Goal: Task Accomplishment & Management: Complete application form

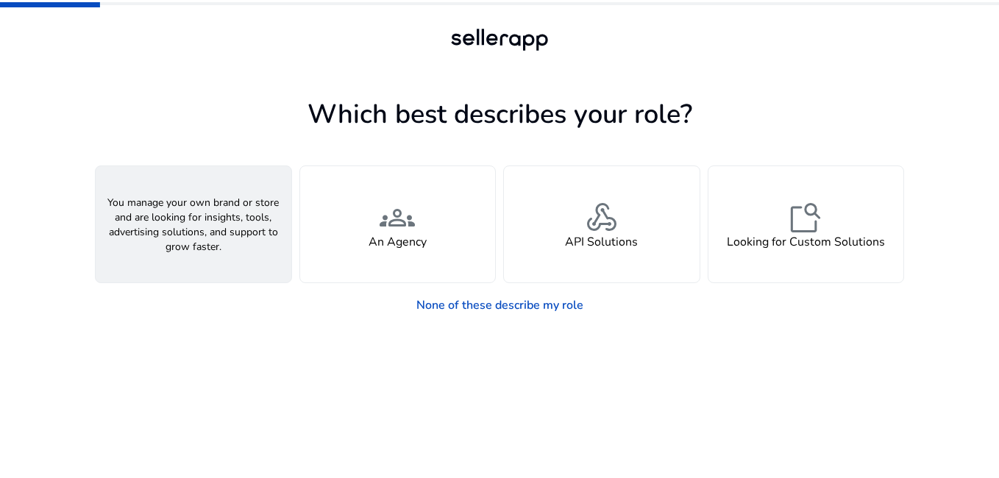
click at [221, 266] on div "person A Seller" at bounding box center [194, 224] width 196 height 116
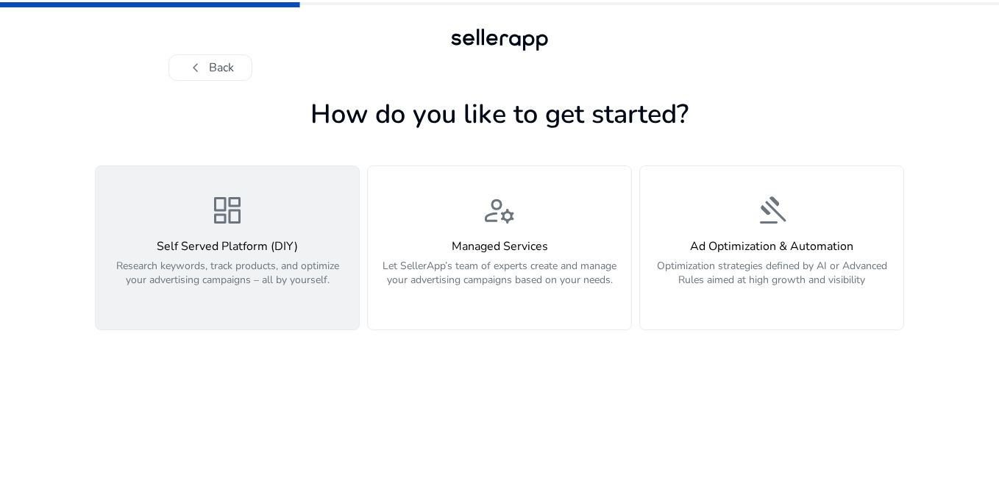
click at [221, 266] on p "Research keywords, track products, and optimize your advertising campaigns – al…" at bounding box center [227, 281] width 246 height 44
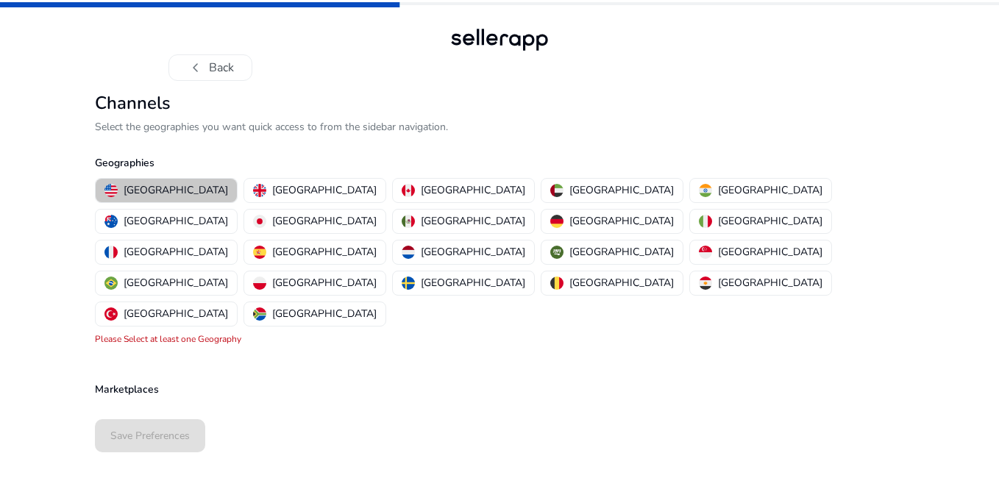
click at [176, 186] on p "United States" at bounding box center [176, 189] width 104 height 15
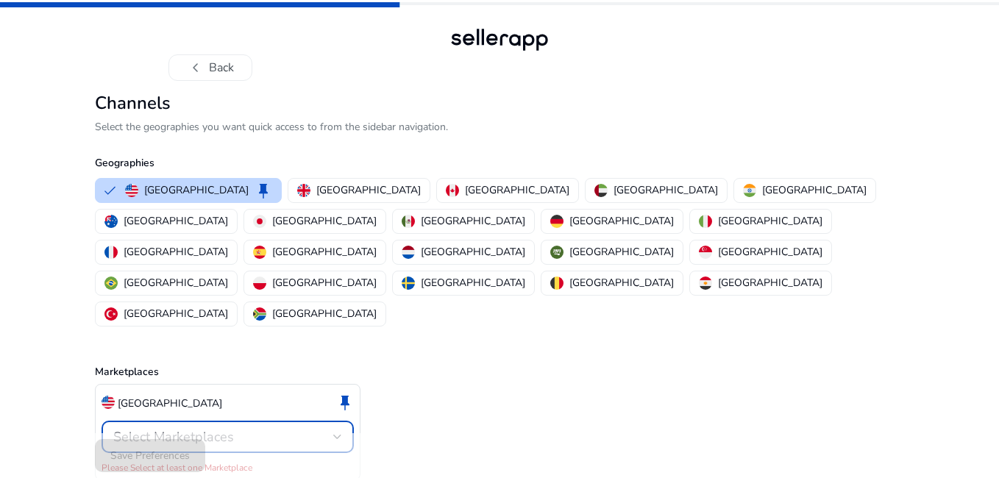
click at [330, 429] on div "Select Marketplaces" at bounding box center [223, 437] width 220 height 16
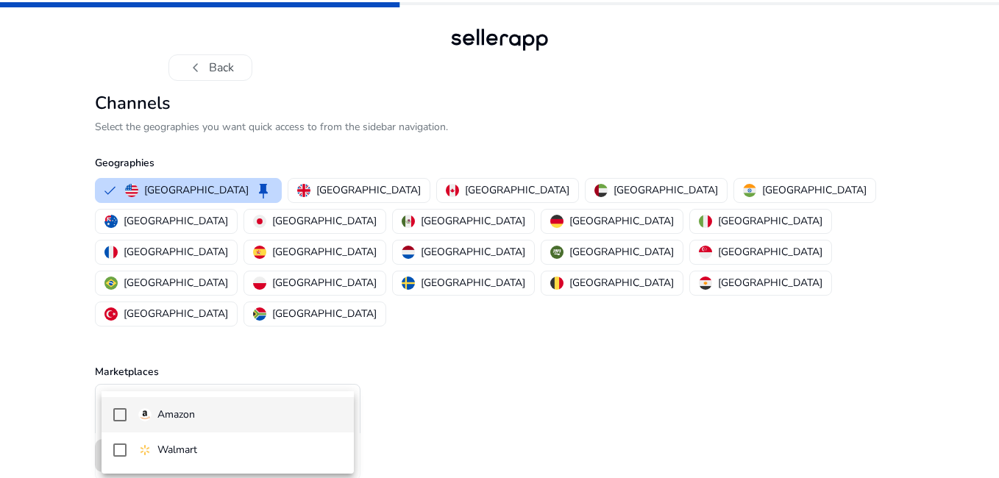
click at [165, 421] on p "Amazon" at bounding box center [176, 415] width 38 height 16
click at [401, 418] on div at bounding box center [499, 239] width 999 height 478
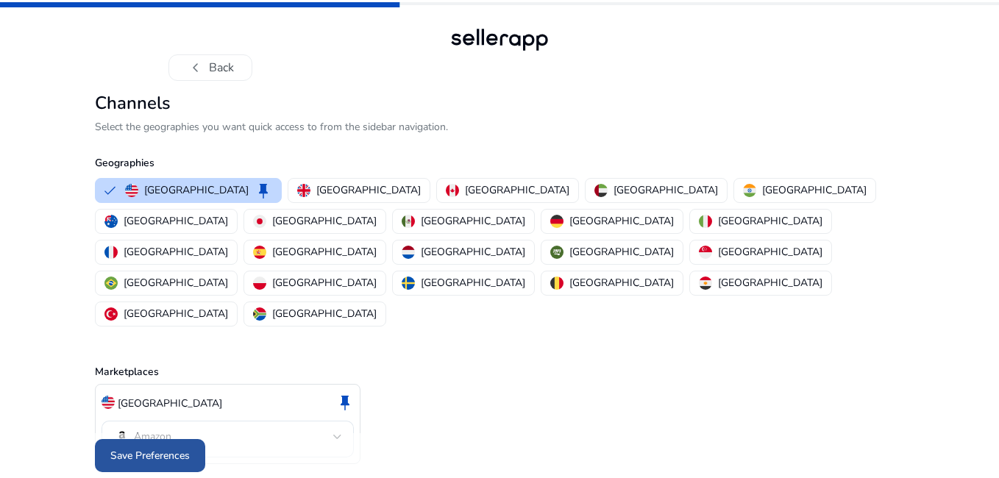
click at [164, 448] on span "Save Preferences" at bounding box center [149, 455] width 79 height 15
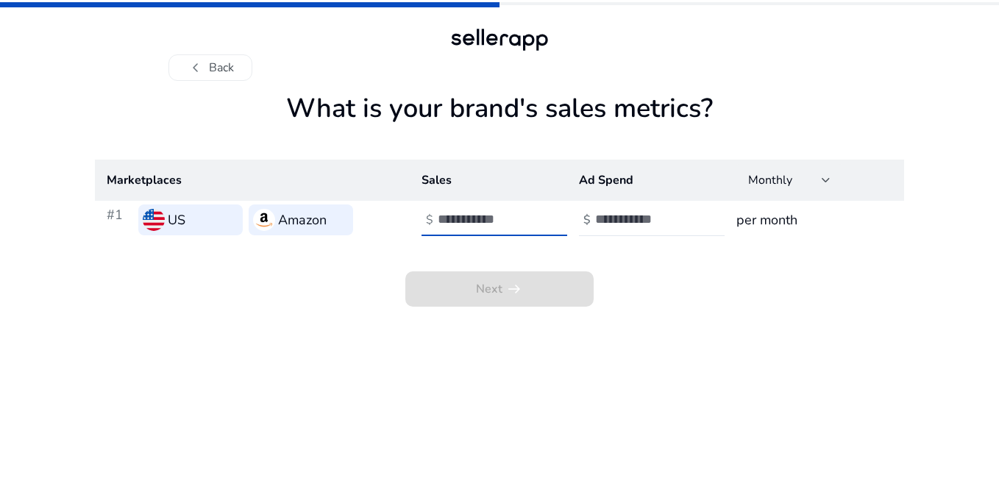
click at [471, 215] on input "number" at bounding box center [487, 219] width 99 height 16
type input "*"
click at [529, 214] on input "*" at bounding box center [487, 219] width 99 height 16
drag, startPoint x: 501, startPoint y: 220, endPoint x: 414, endPoint y: 230, distance: 88.1
click at [414, 230] on td "$ *" at bounding box center [488, 220] width 157 height 38
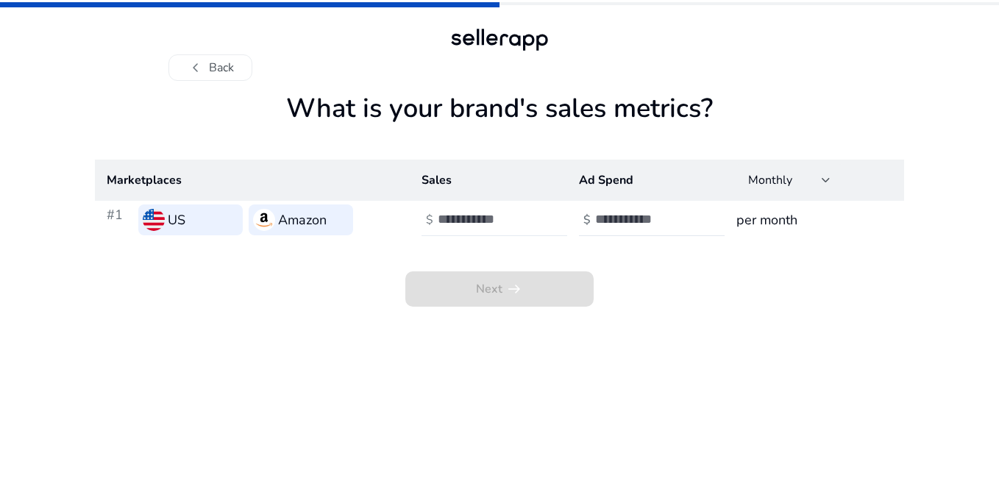
click at [465, 206] on div at bounding box center [504, 220] width 132 height 32
click at [777, 224] on h3 "per month" at bounding box center [814, 220] width 156 height 21
click at [486, 216] on input "number" at bounding box center [487, 219] width 99 height 16
type input "****"
click at [606, 215] on input "number" at bounding box center [644, 219] width 99 height 16
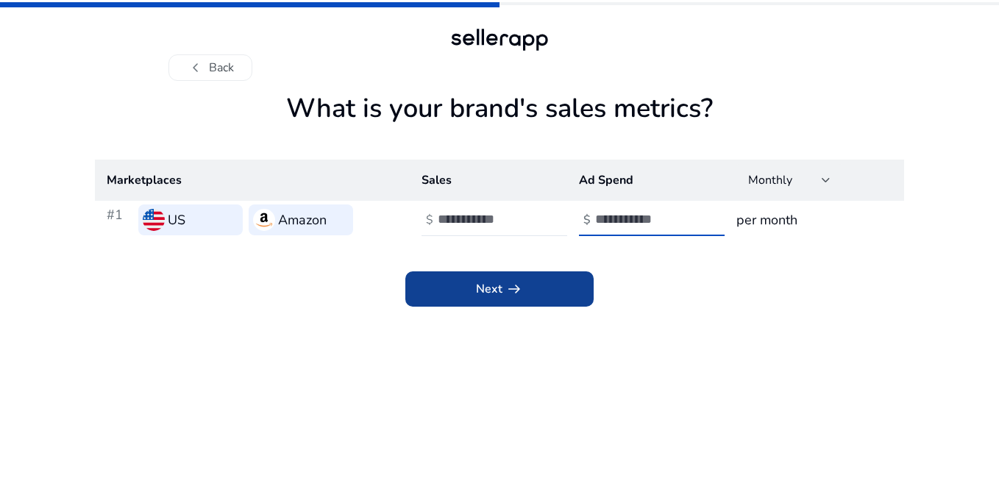
type input "*"
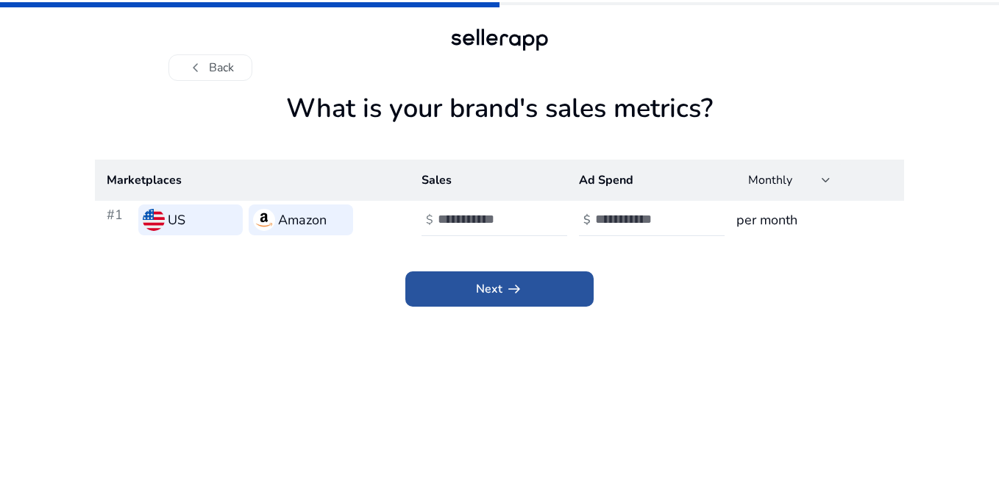
click at [542, 274] on span at bounding box center [499, 288] width 188 height 35
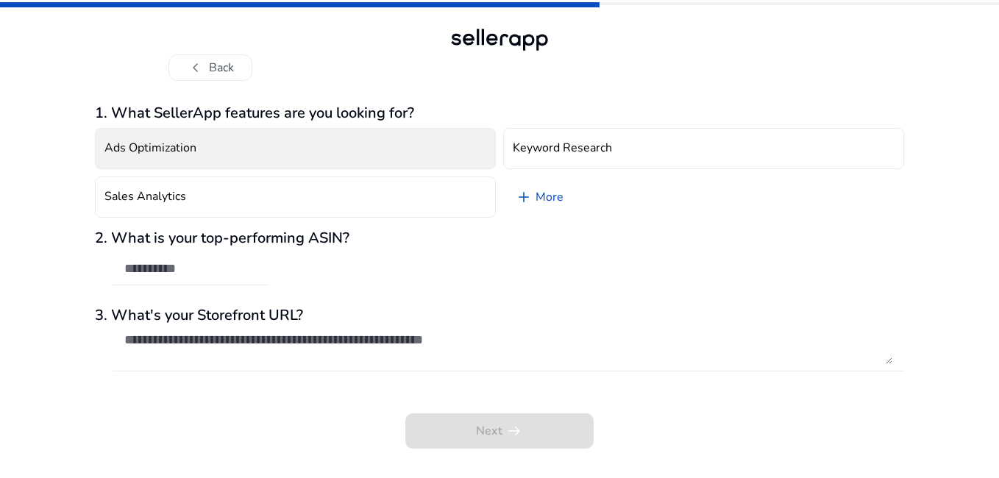
click at [216, 153] on button "Ads Optimization" at bounding box center [295, 148] width 401 height 41
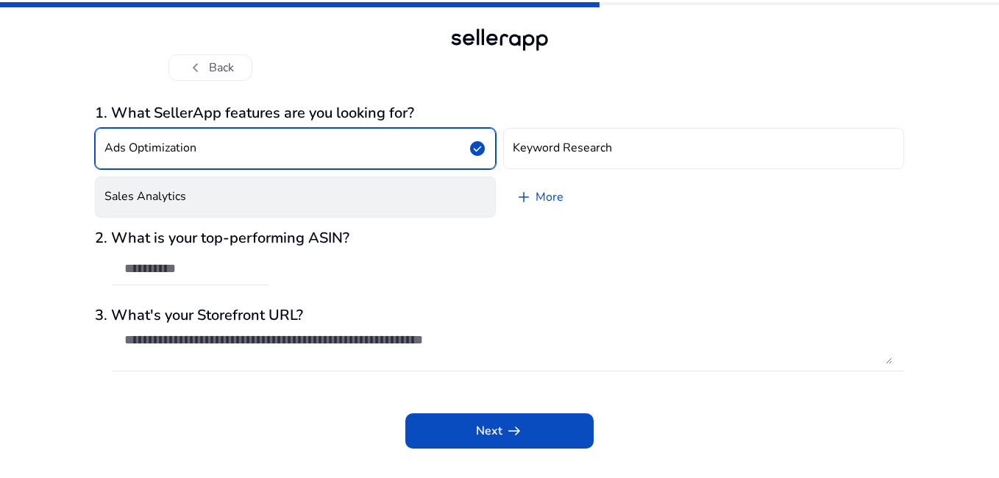
click at [276, 187] on button "Sales Analytics" at bounding box center [295, 196] width 401 height 41
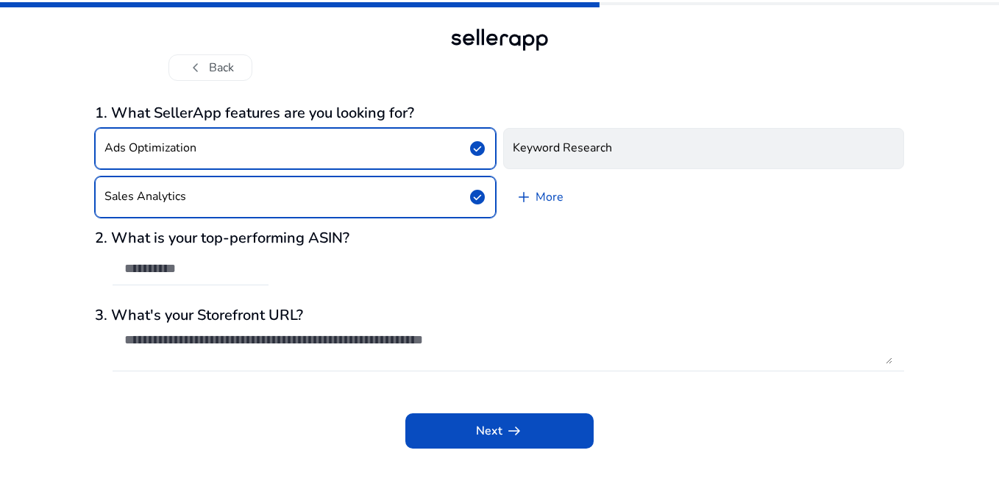
click at [637, 128] on button "Keyword Research" at bounding box center [703, 148] width 401 height 41
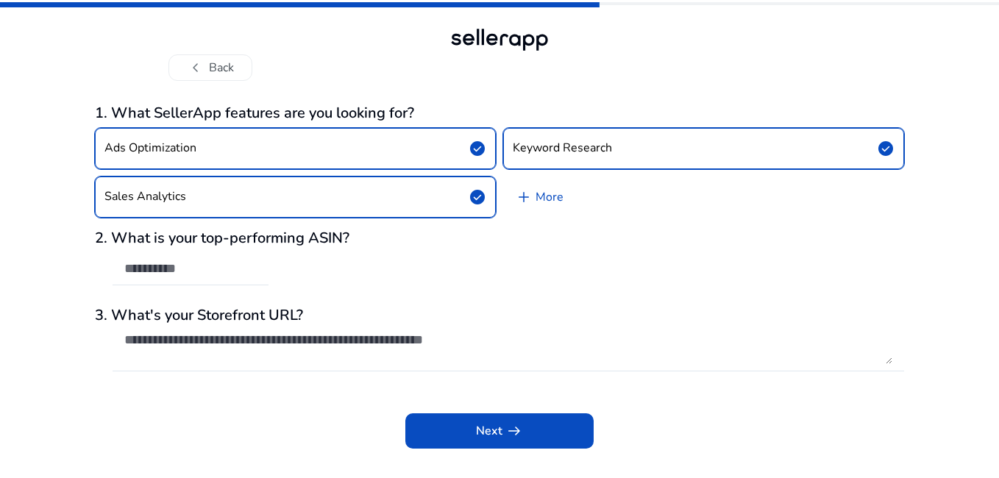
click at [581, 198] on div "Ads Optimization check_circle Keyword Research check_circle Sales Analytics che…" at bounding box center [499, 172] width 809 height 101
click at [545, 196] on link "add More" at bounding box center [539, 196] width 72 height 41
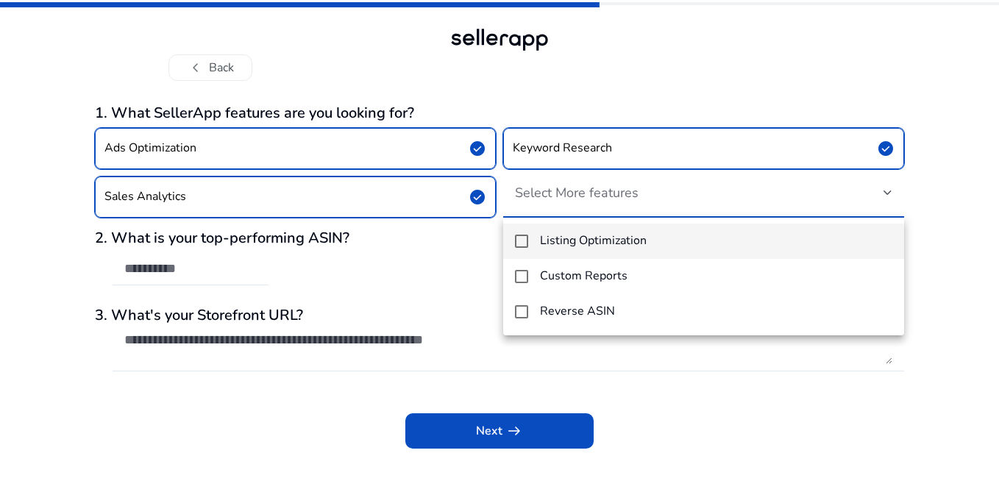
click at [576, 253] on mat-option "Listing Optimization" at bounding box center [703, 241] width 401 height 35
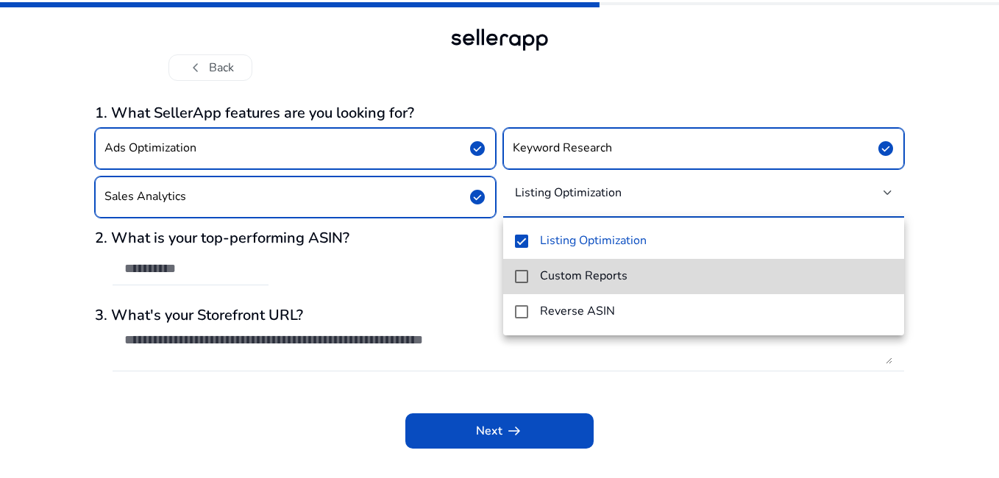
click at [571, 271] on h4 "Custom Reports" at bounding box center [584, 276] width 88 height 14
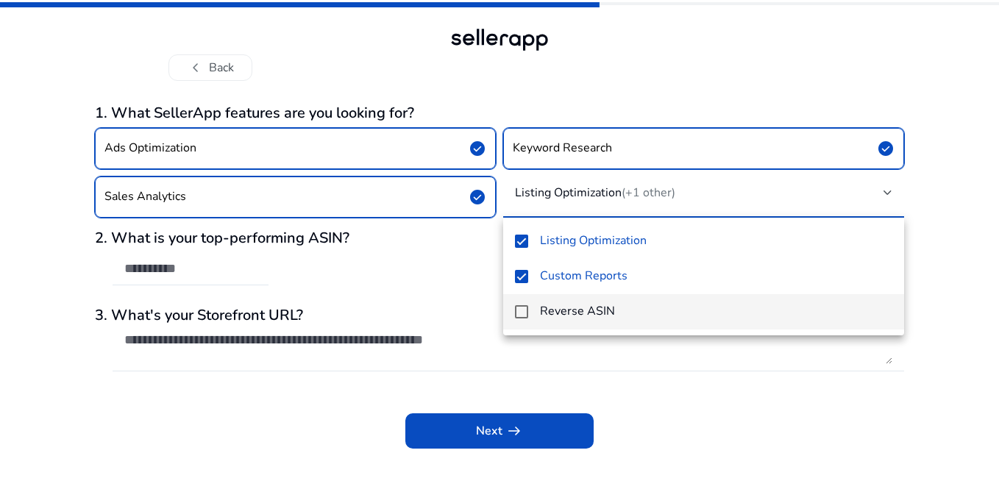
click at [574, 310] on h4 "Reverse ASIN" at bounding box center [577, 311] width 75 height 14
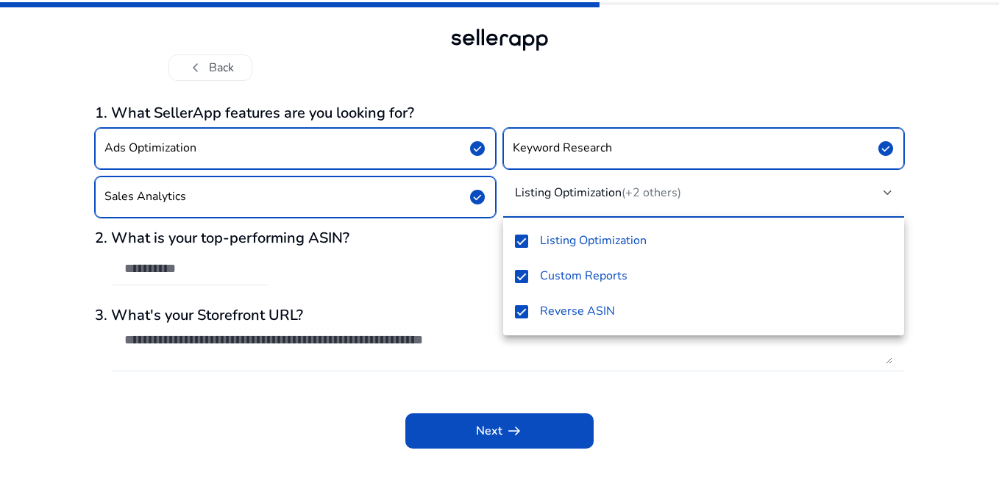
click at [774, 379] on div at bounding box center [499, 239] width 999 height 478
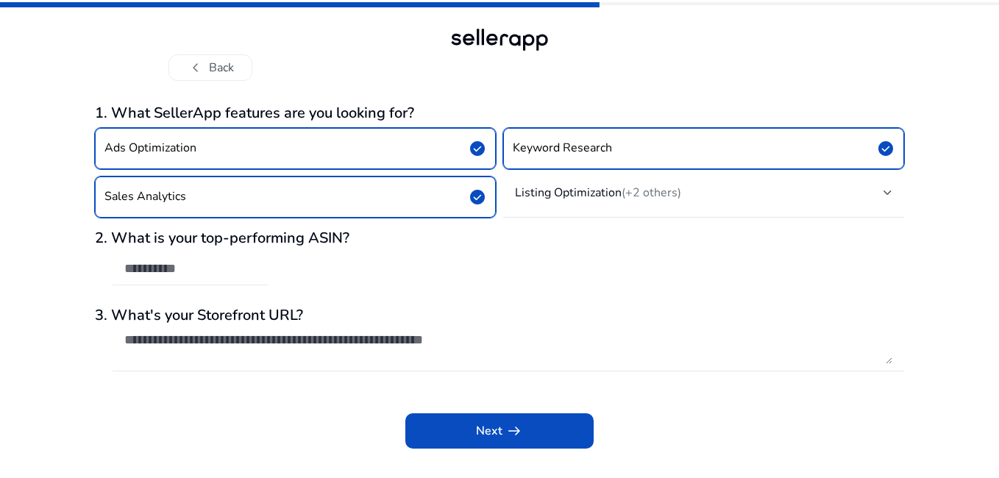
click at [209, 268] on input "text" at bounding box center [190, 268] width 132 height 16
click at [211, 272] on input "text" at bounding box center [190, 268] width 132 height 16
paste input "**********"
type input "**********"
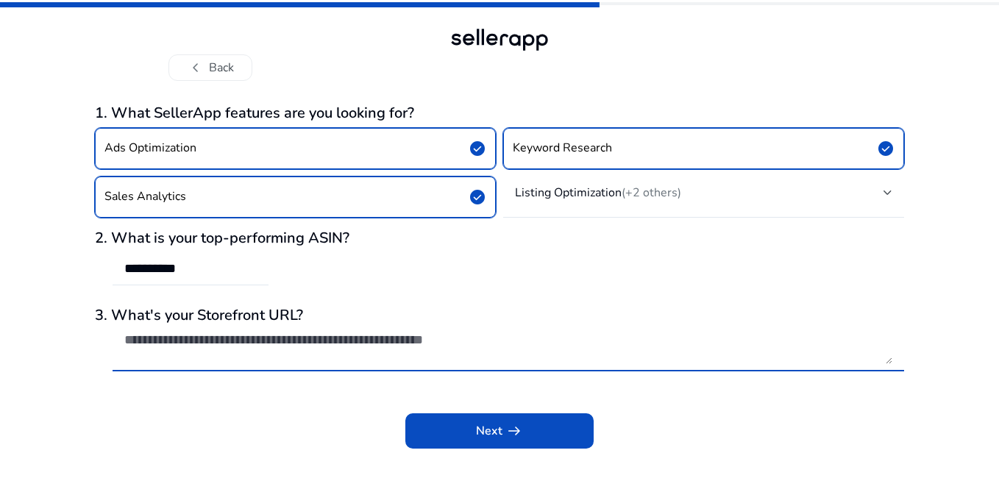
click at [328, 339] on textarea at bounding box center [508, 348] width 768 height 32
paste textarea "**********"
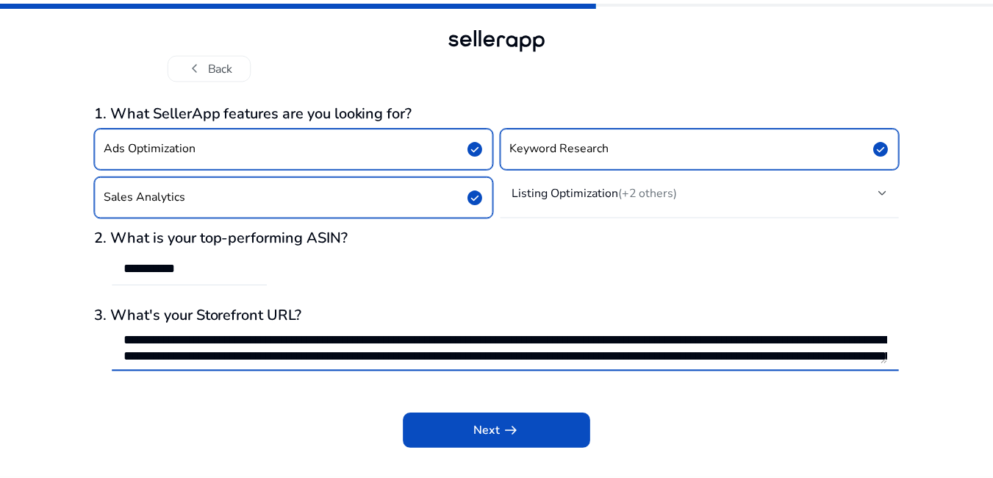
scroll to position [49, 0]
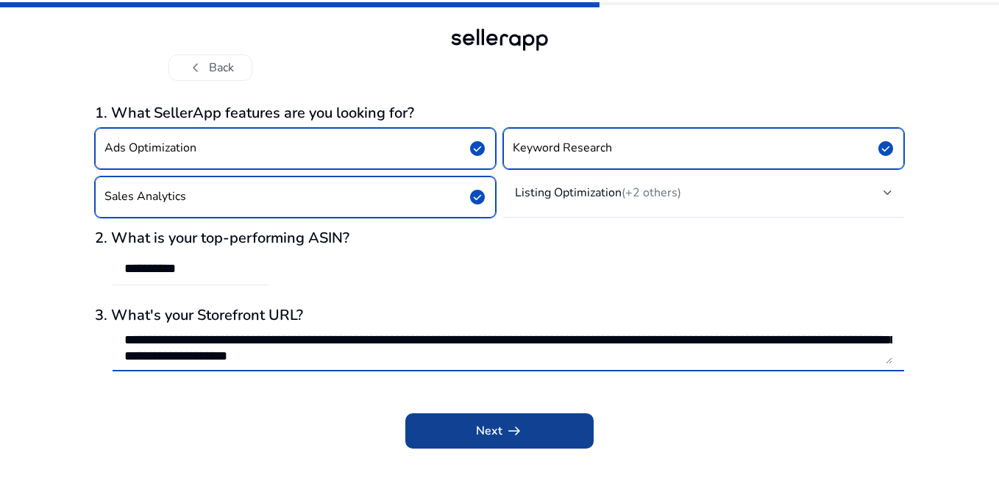
type textarea "**********"
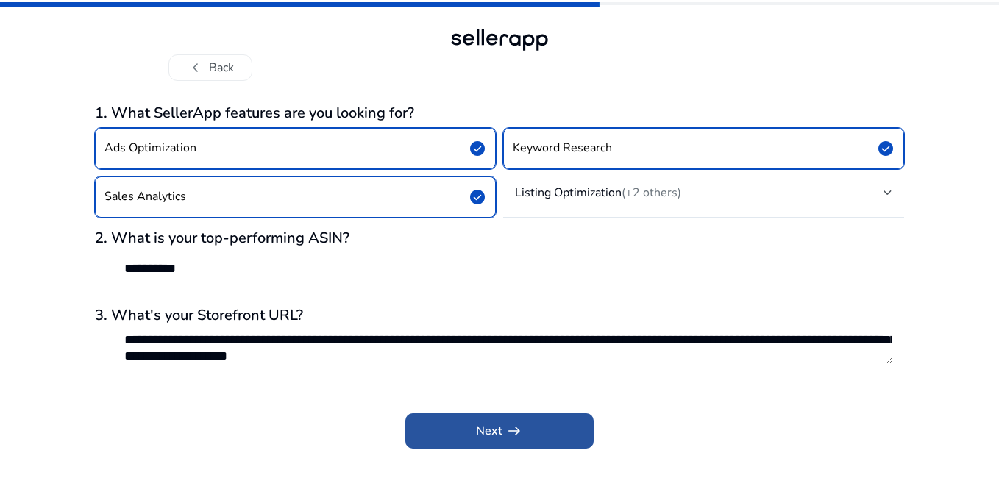
click at [493, 435] on span "Next arrow_right_alt" at bounding box center [499, 431] width 47 height 18
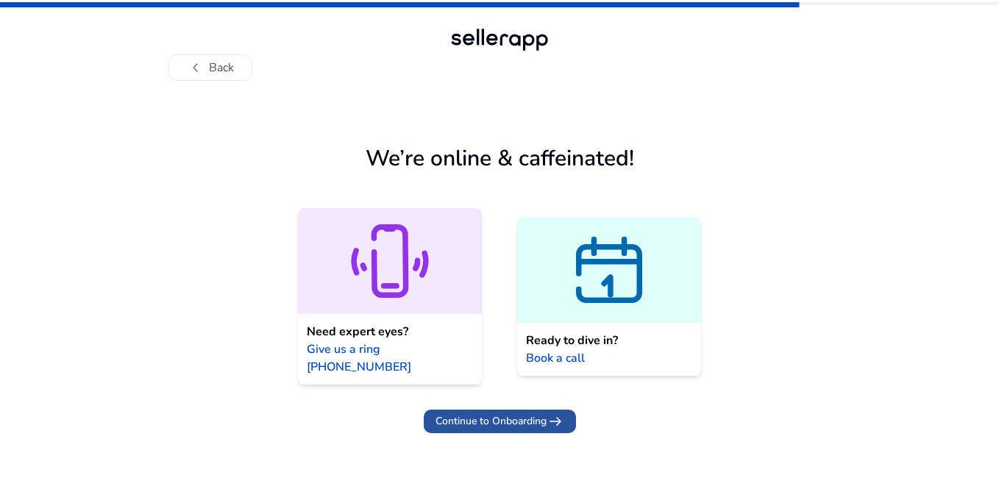
click at [511, 413] on span "Continue to Onboarding" at bounding box center [490, 420] width 111 height 15
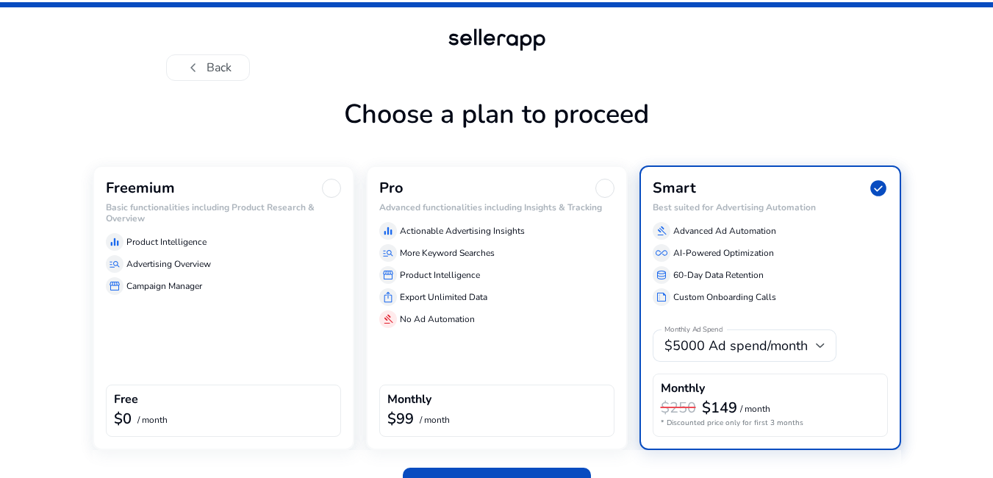
click at [247, 219] on h6 "Basic functionalities including Product Research & Overview" at bounding box center [223, 212] width 235 height 21
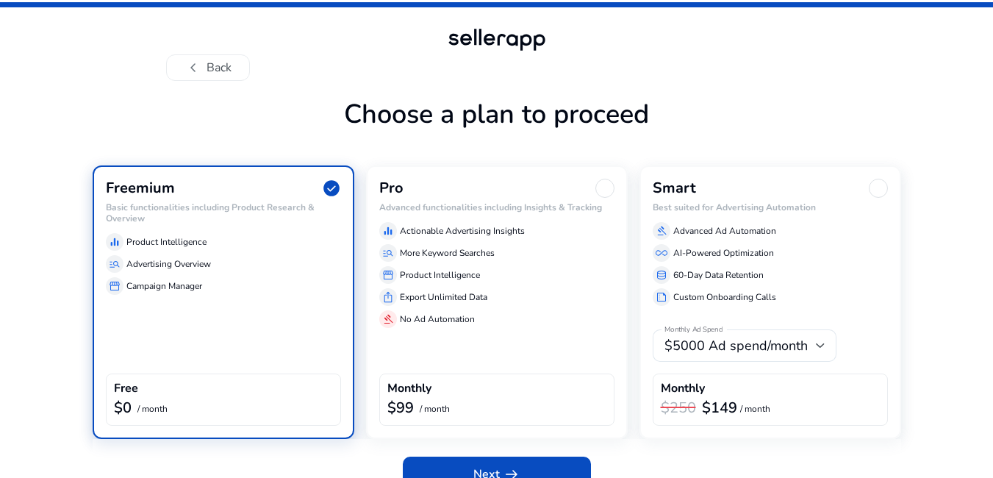
scroll to position [26, 0]
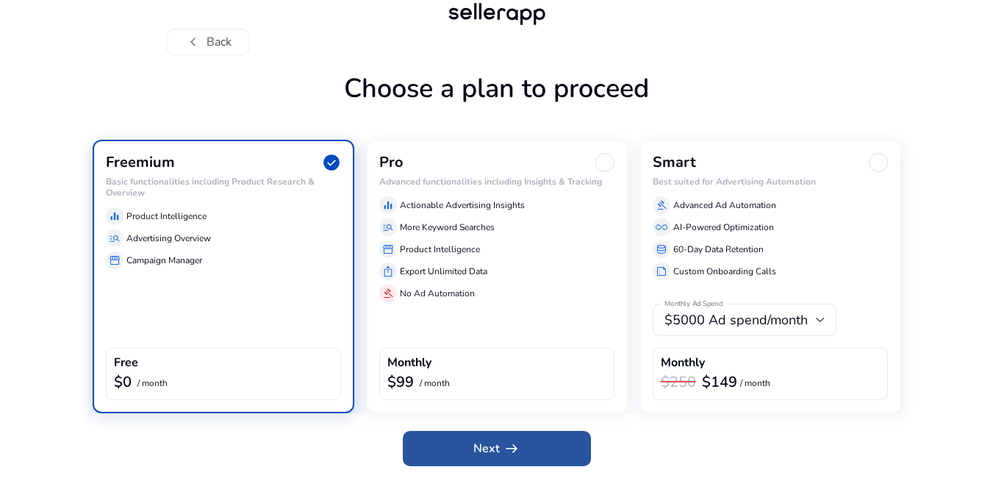
click at [516, 440] on span "arrow_right_alt" at bounding box center [512, 449] width 18 height 18
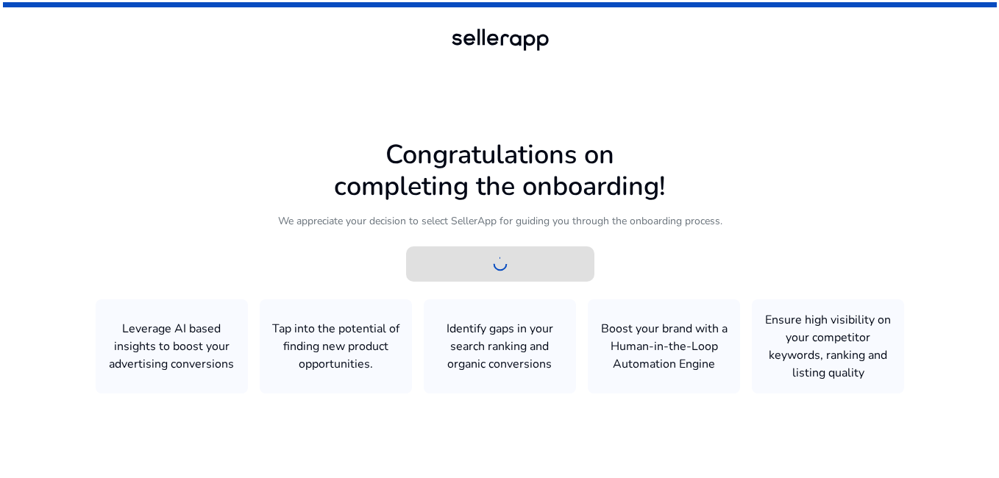
scroll to position [0, 0]
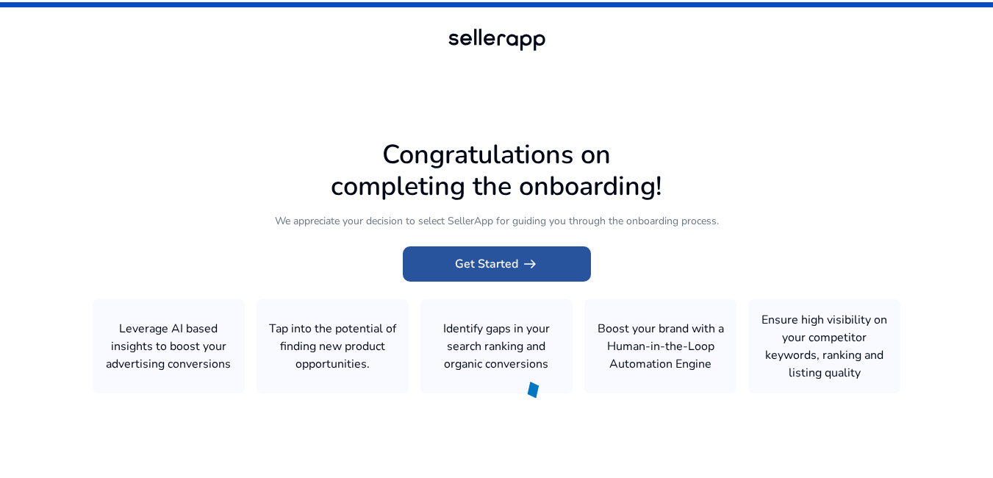
click at [532, 270] on span "arrow_right_alt" at bounding box center [530, 264] width 18 height 18
